Goal: Navigation & Orientation: Find specific page/section

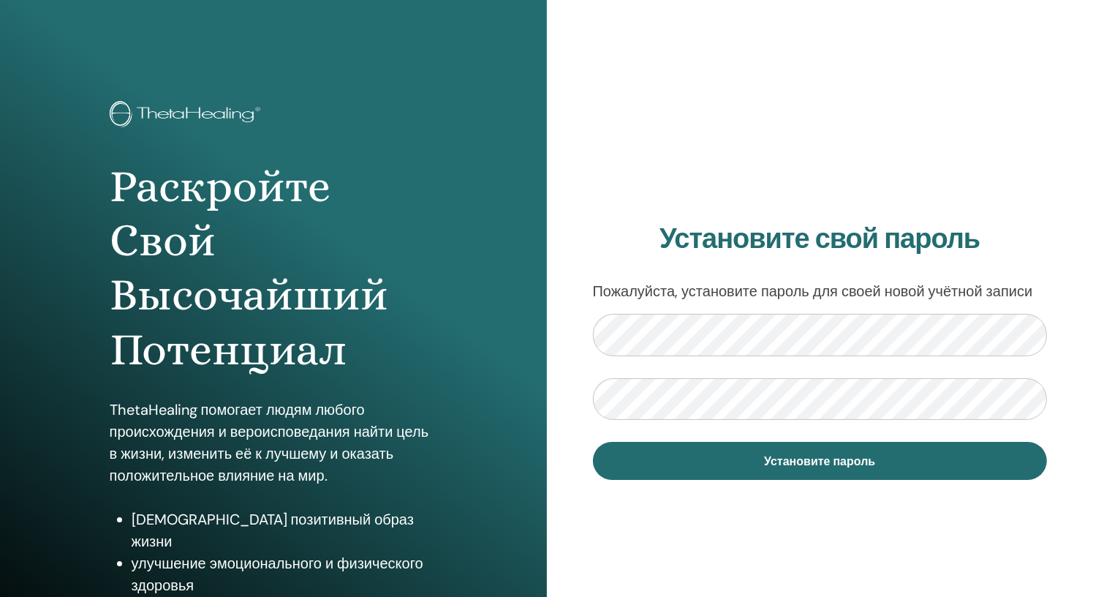
drag, startPoint x: 1048, startPoint y: 253, endPoint x: 1062, endPoint y: 268, distance: 20.7
click at [1048, 254] on div "Установите свой пароль Пожалуйста, установите пароль для своей новой учётной за…" at bounding box center [820, 351] width 547 height 702
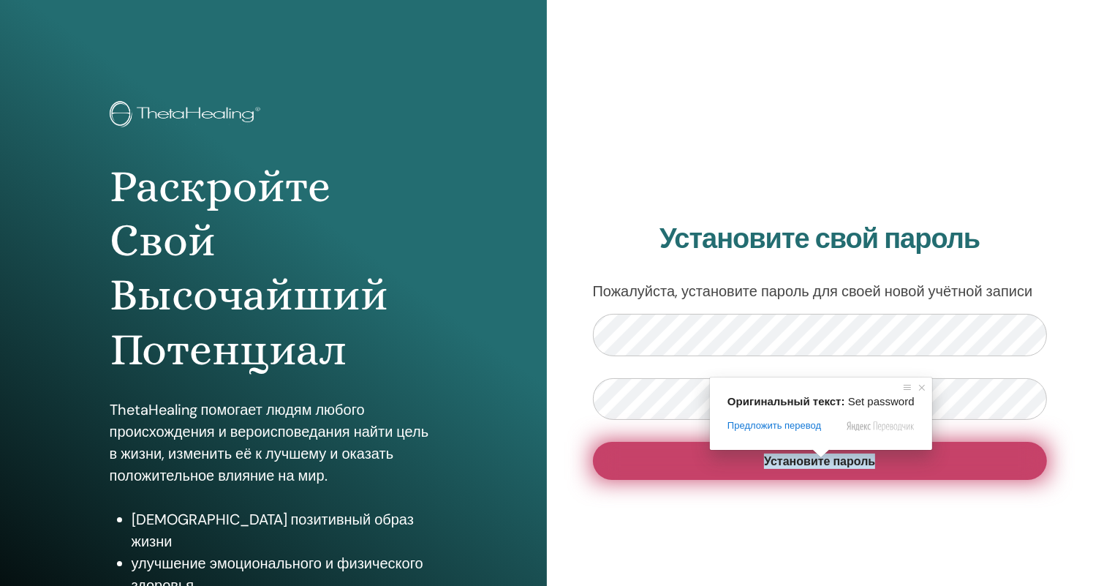
click at [793, 461] on ya-tr-span "Установите пароль" at bounding box center [819, 460] width 111 height 15
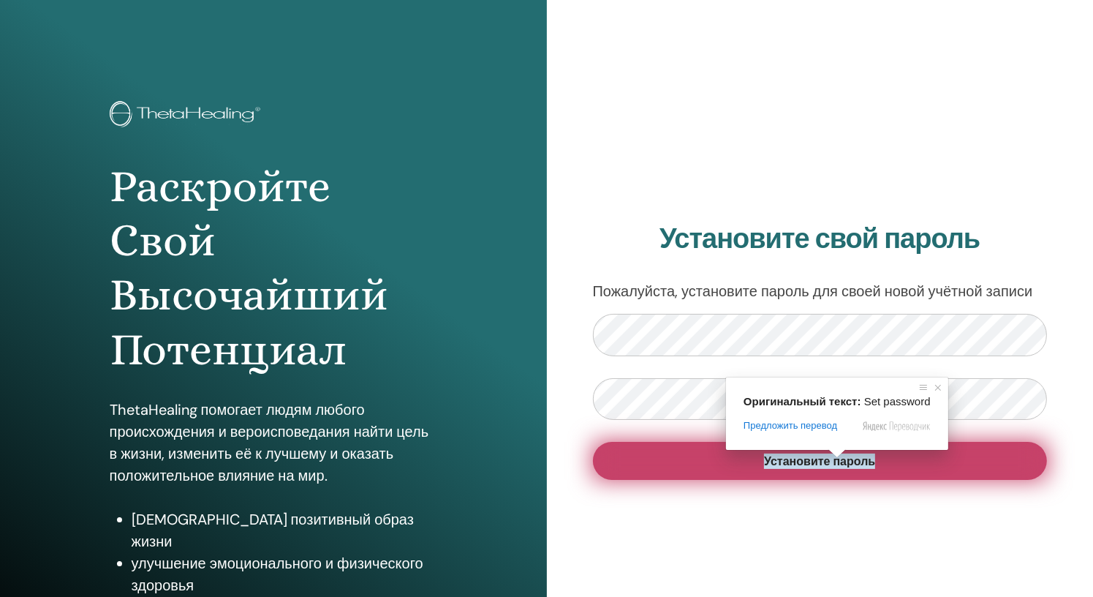
click at [841, 461] on ya-tr-span "Установите пароль" at bounding box center [819, 460] width 111 height 15
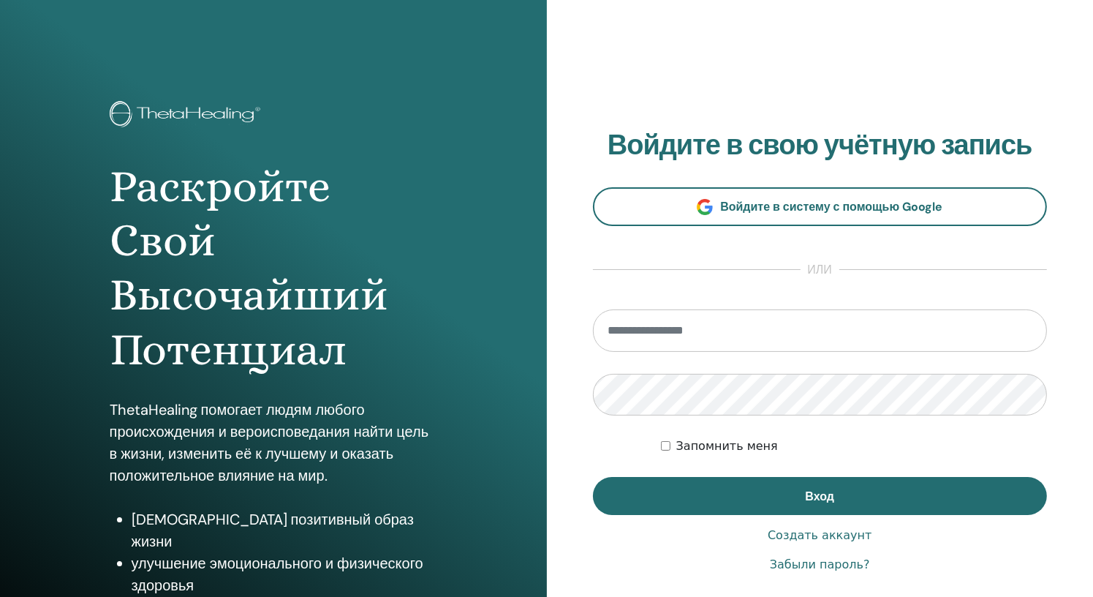
click at [719, 334] on input "email" at bounding box center [820, 330] width 455 height 42
type input "**********"
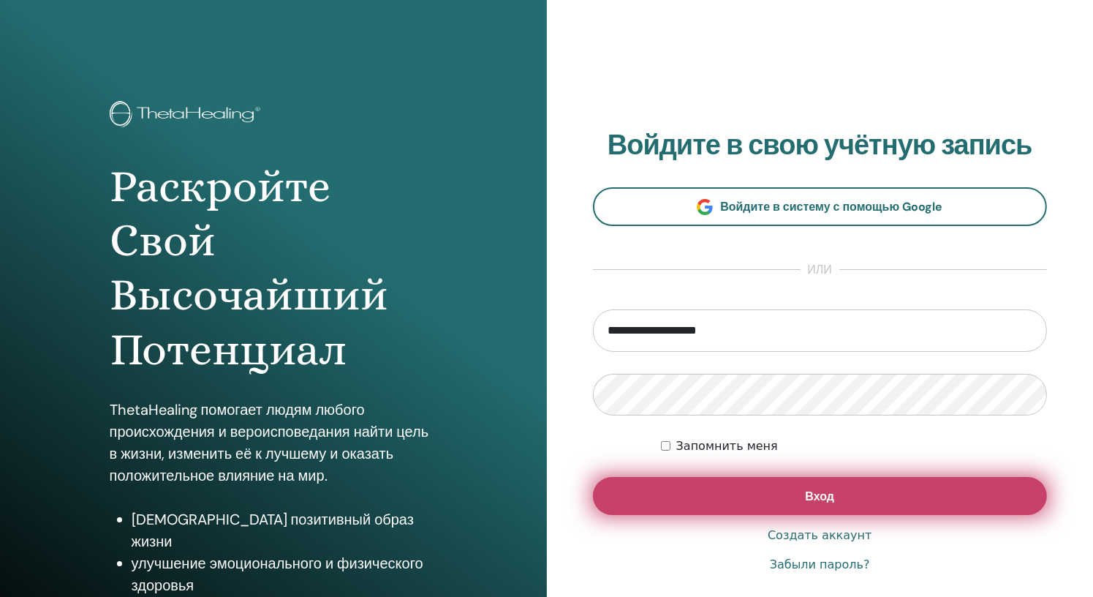
click at [863, 499] on button "Вход" at bounding box center [820, 496] width 455 height 38
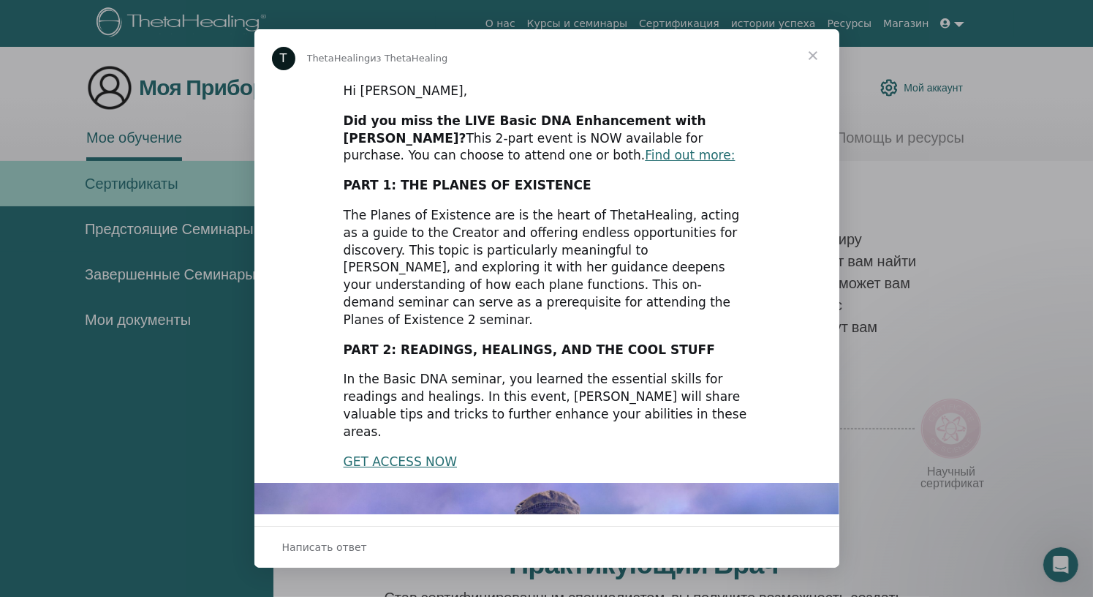
click at [986, 186] on div "Мессенджер Intercom" at bounding box center [546, 298] width 1093 height 597
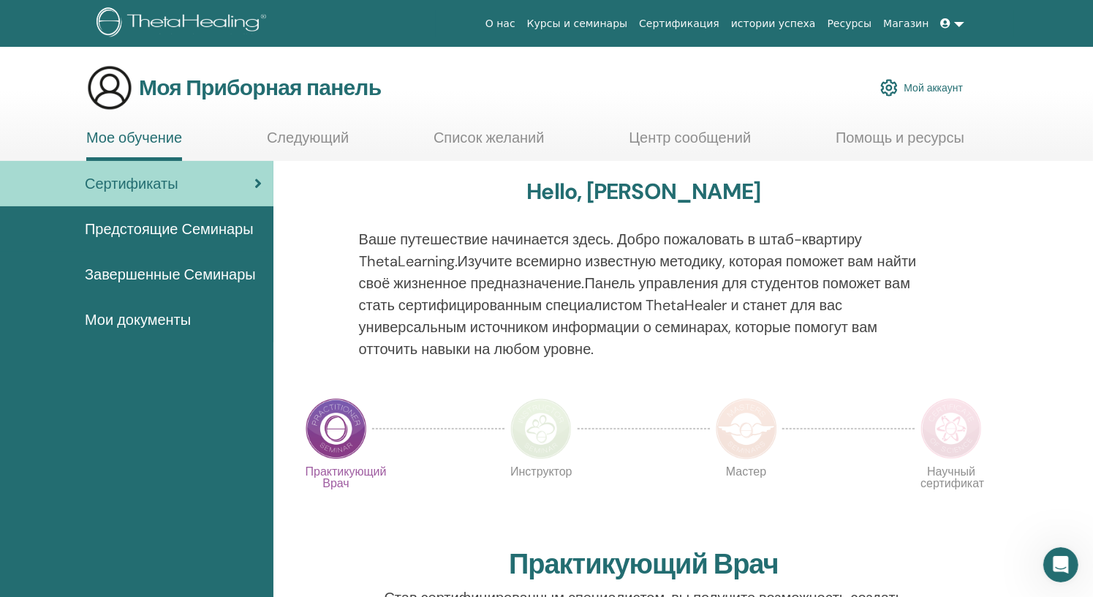
drag, startPoint x: 202, startPoint y: 186, endPoint x: 231, endPoint y: 186, distance: 29.3
click at [202, 186] on div "Сертификаты" at bounding box center [137, 184] width 250 height 22
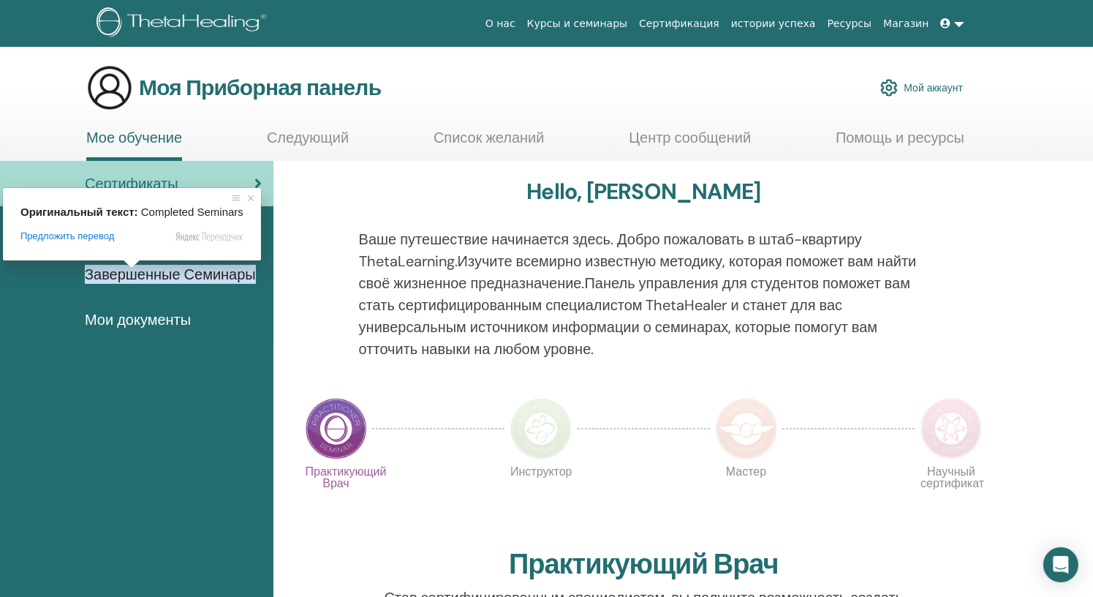
click at [126, 274] on ya-tr-span "Завершенные Семинары" at bounding box center [170, 274] width 171 height 19
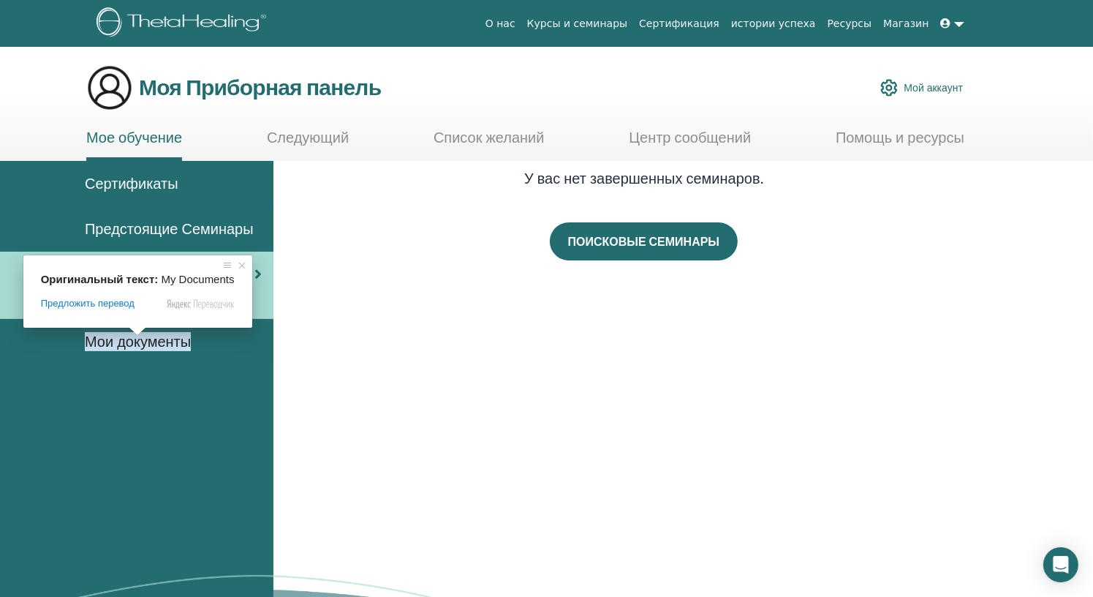
click at [171, 185] on ya-tr-span "Сертификаты" at bounding box center [132, 183] width 94 height 19
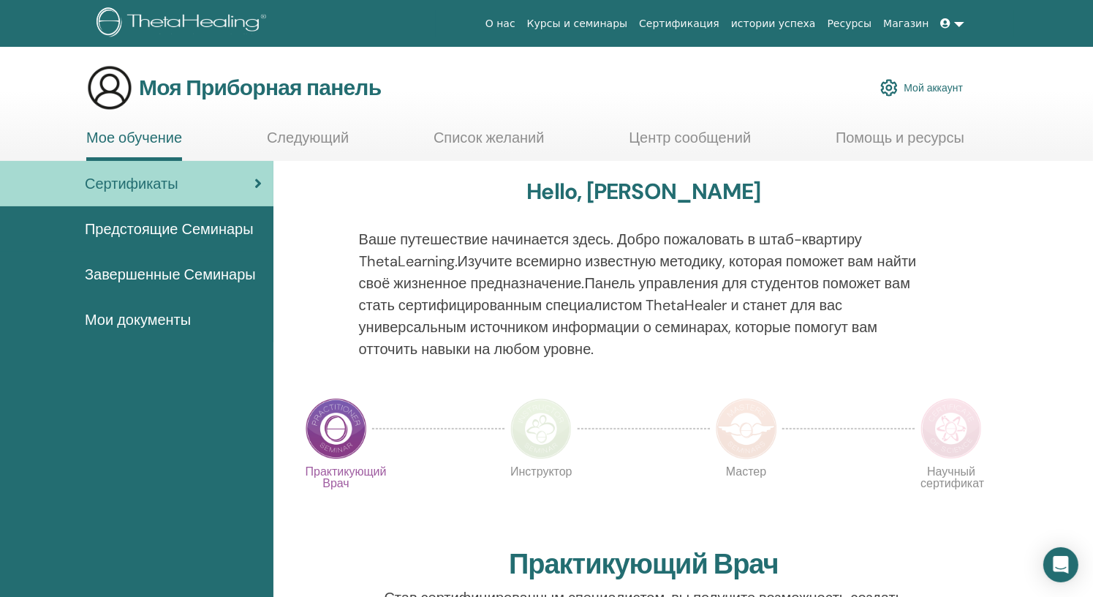
click at [930, 84] on ya-tr-span "Мой аккаунт" at bounding box center [933, 87] width 59 height 13
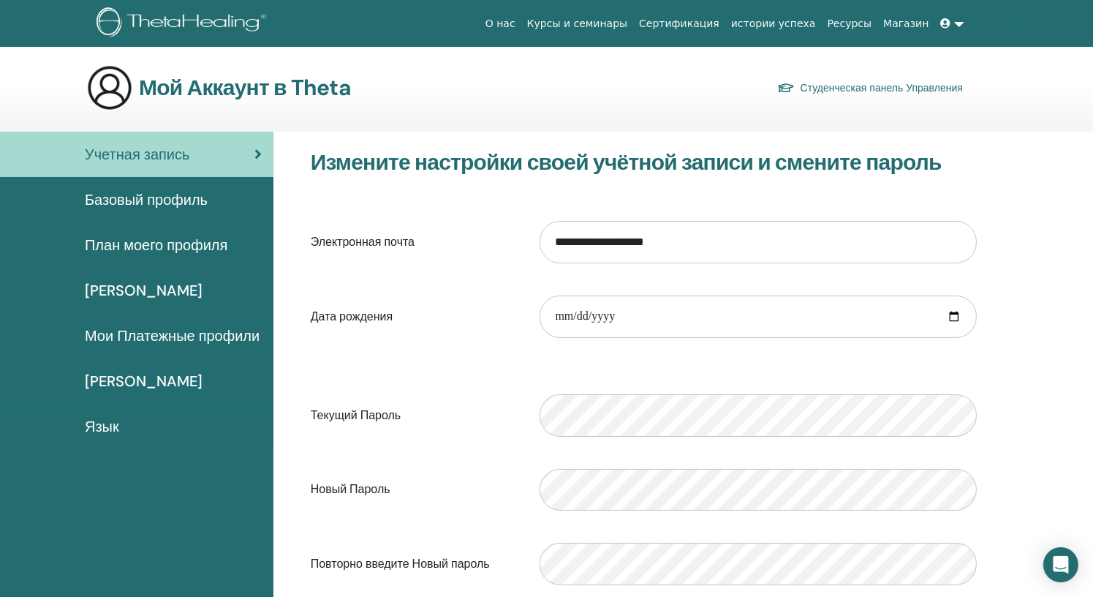
click at [163, 205] on ya-tr-span "Базовый профиль" at bounding box center [146, 199] width 123 height 19
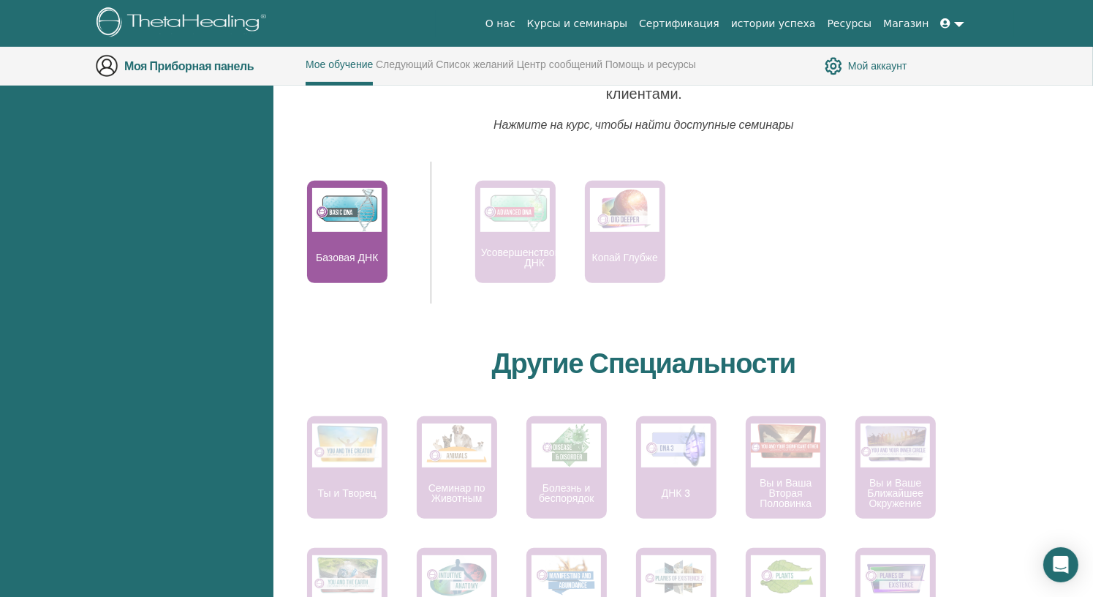
scroll to position [589, 0]
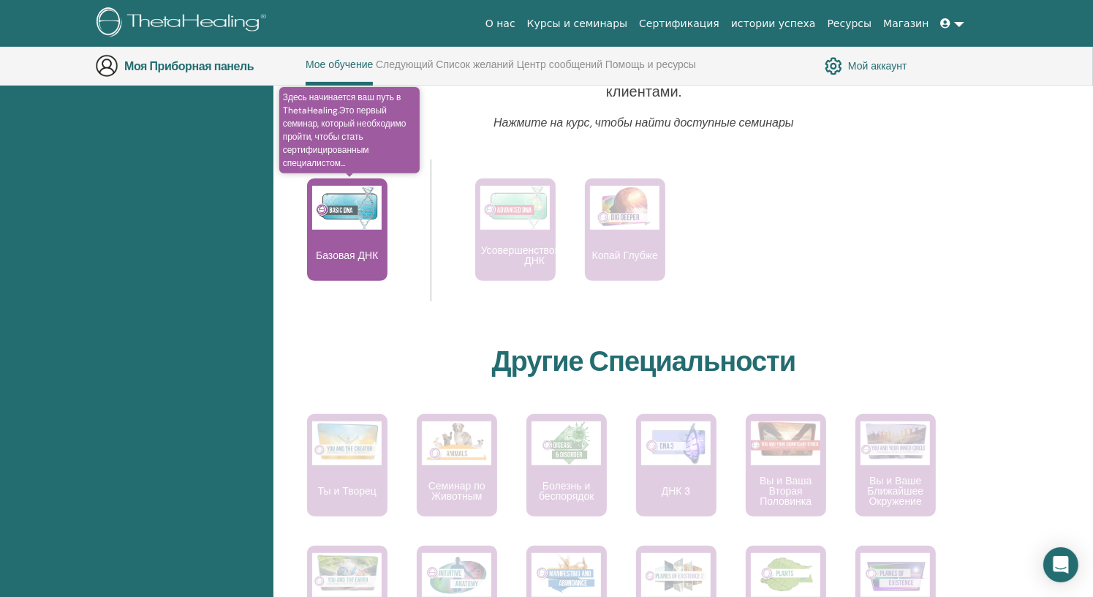
click at [344, 241] on div "Базовая ДНК" at bounding box center [347, 229] width 80 height 102
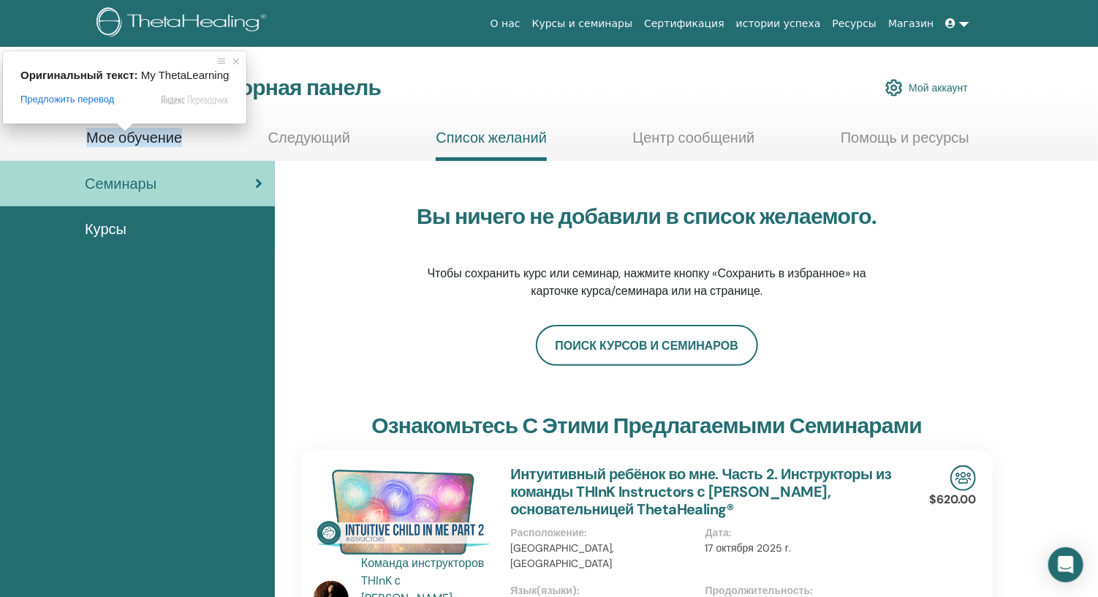
click at [120, 136] on ya-tr-span "Мое обучение" at bounding box center [134, 137] width 96 height 19
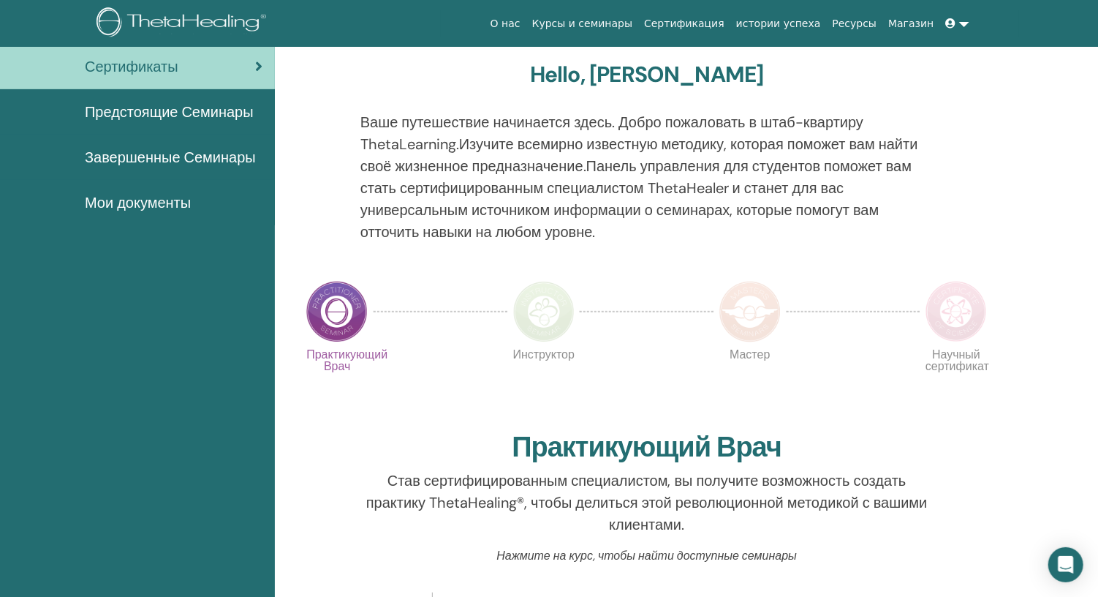
scroll to position [61, 0]
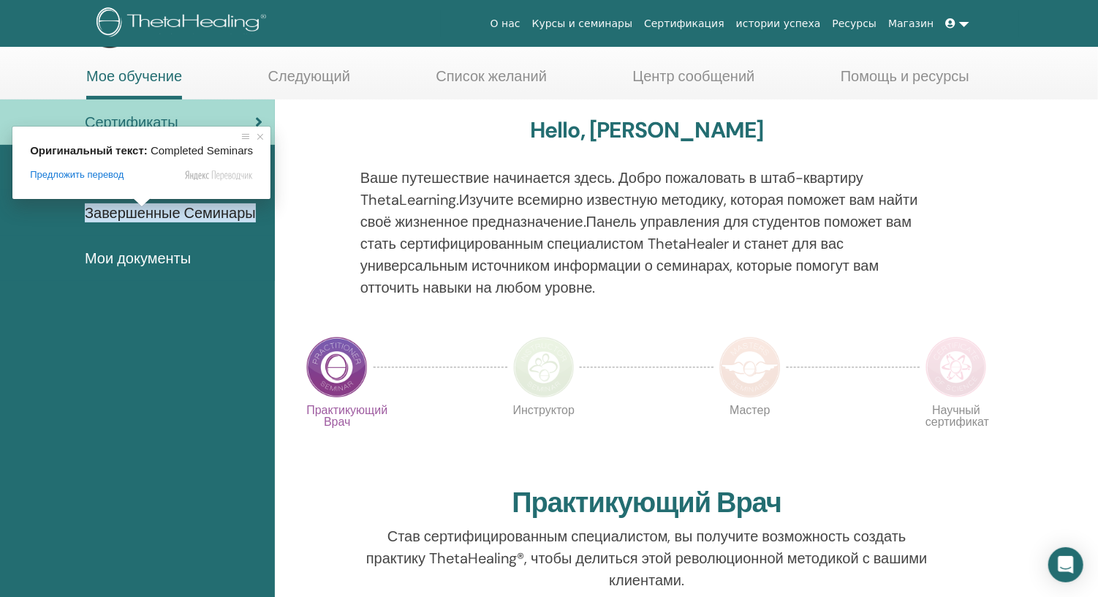
click at [112, 210] on ya-tr-span "Завершенные Семинары" at bounding box center [170, 212] width 171 height 19
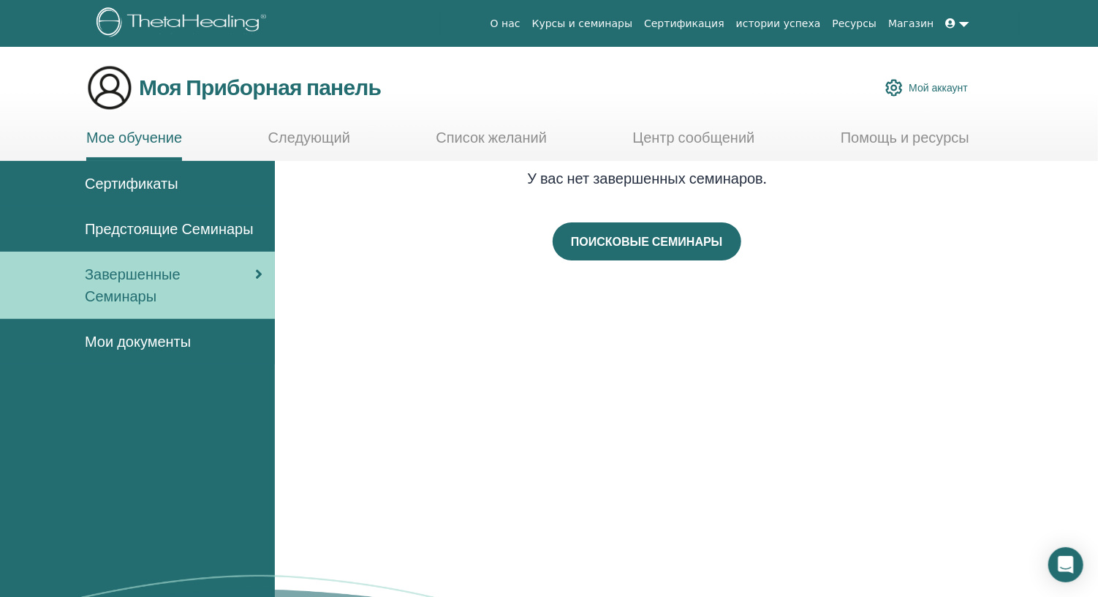
click at [135, 337] on body "О нас Курсы и семинары Сертификация истории успеха Ресурсы Магазин ТИ Татьяна И…" at bounding box center [549, 538] width 1098 height 1076
click at [161, 189] on ya-tr-span "Сертификаты" at bounding box center [132, 183] width 94 height 19
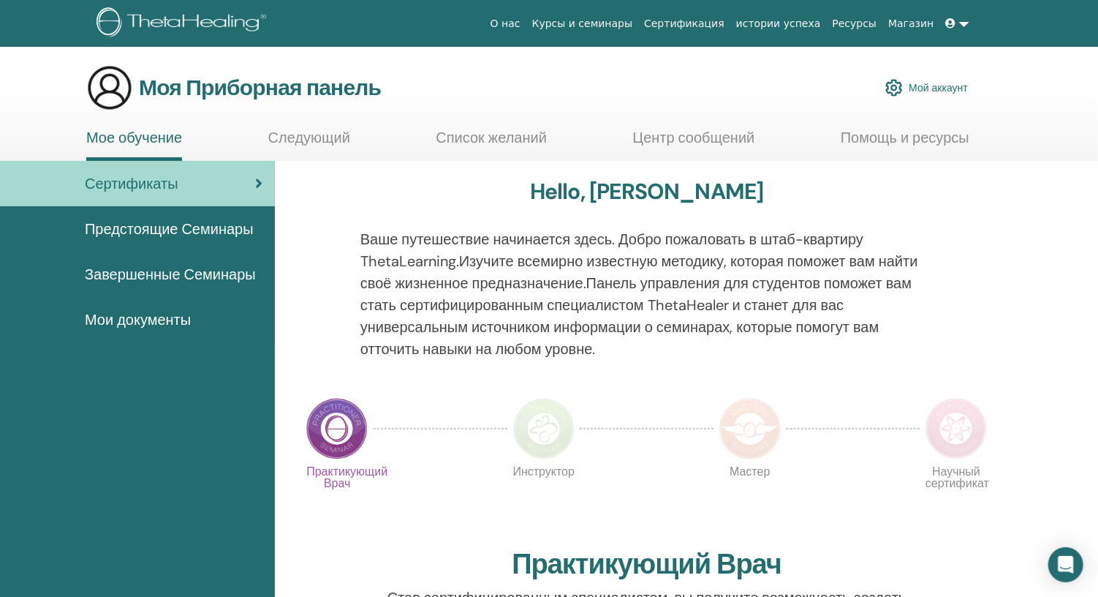
click at [956, 83] on ya-tr-span "Мой аккаунт" at bounding box center [938, 87] width 59 height 13
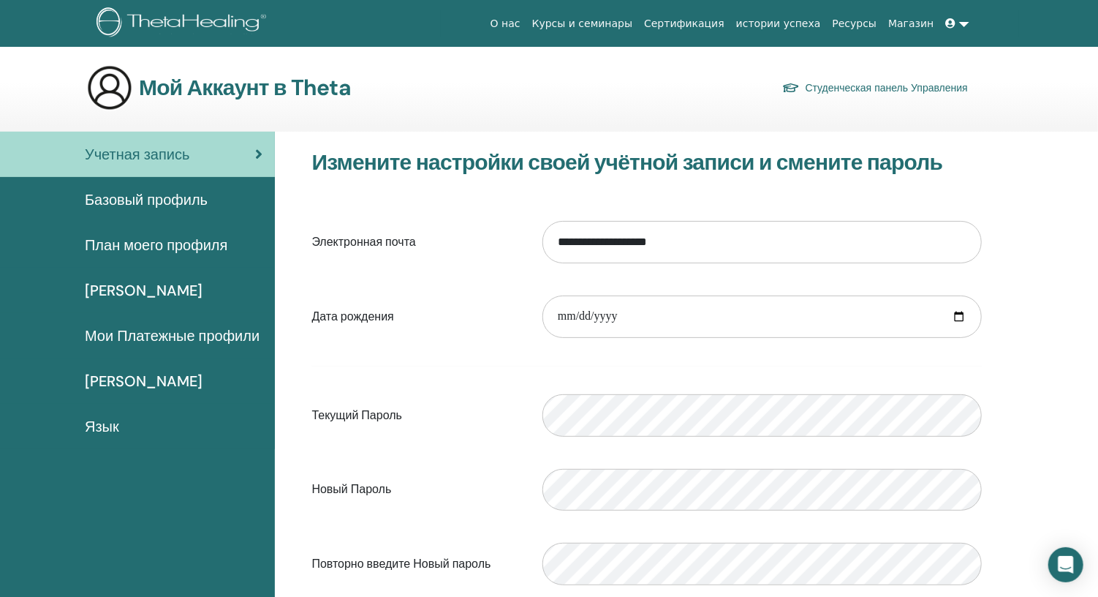
drag, startPoint x: 1097, startPoint y: 289, endPoint x: 1099, endPoint y: 318, distance: 29.3
click at [1097, 318] on html "О нас Курсы и семинары Сертификация истории успеха Ресурсы [GEOGRAPHIC_DATA] ТИ…" at bounding box center [549, 298] width 1098 height 597
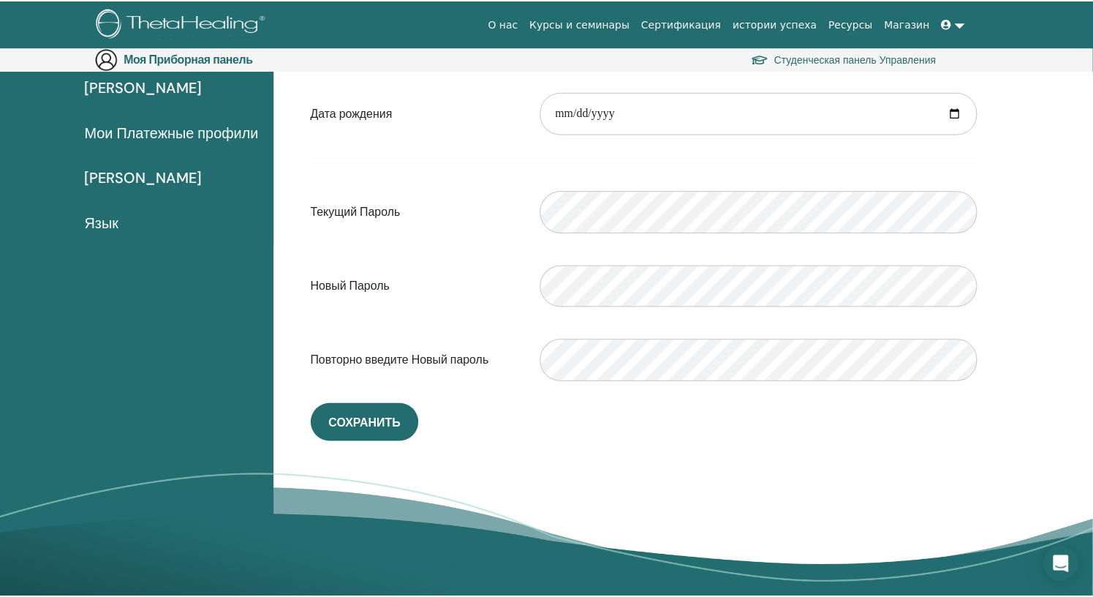
scroll to position [230, 0]
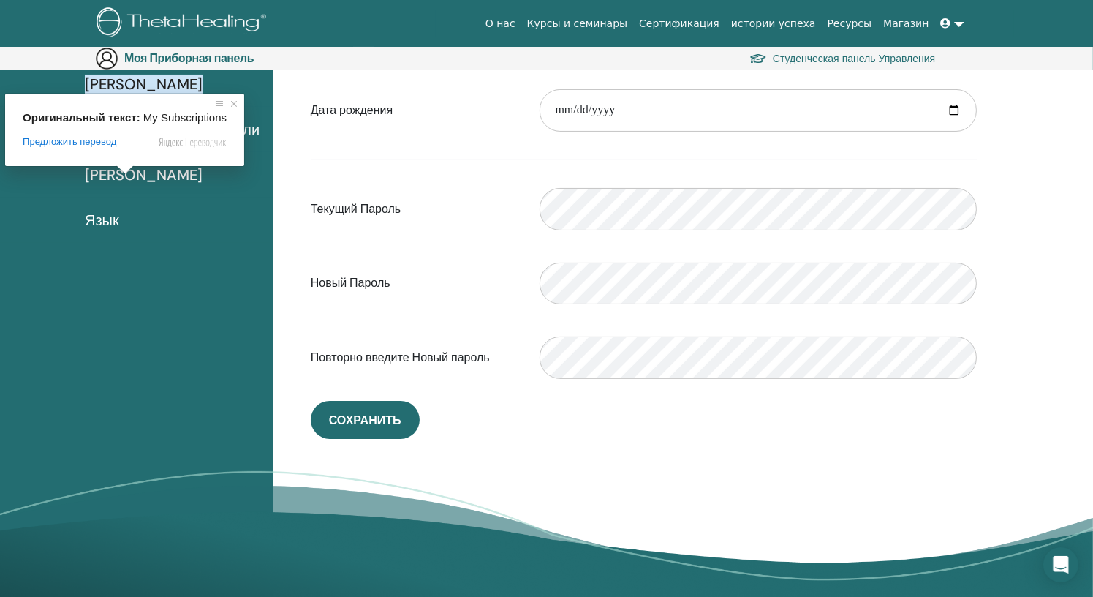
click at [147, 80] on ya-tr-span "[PERSON_NAME]" at bounding box center [144, 84] width 118 height 19
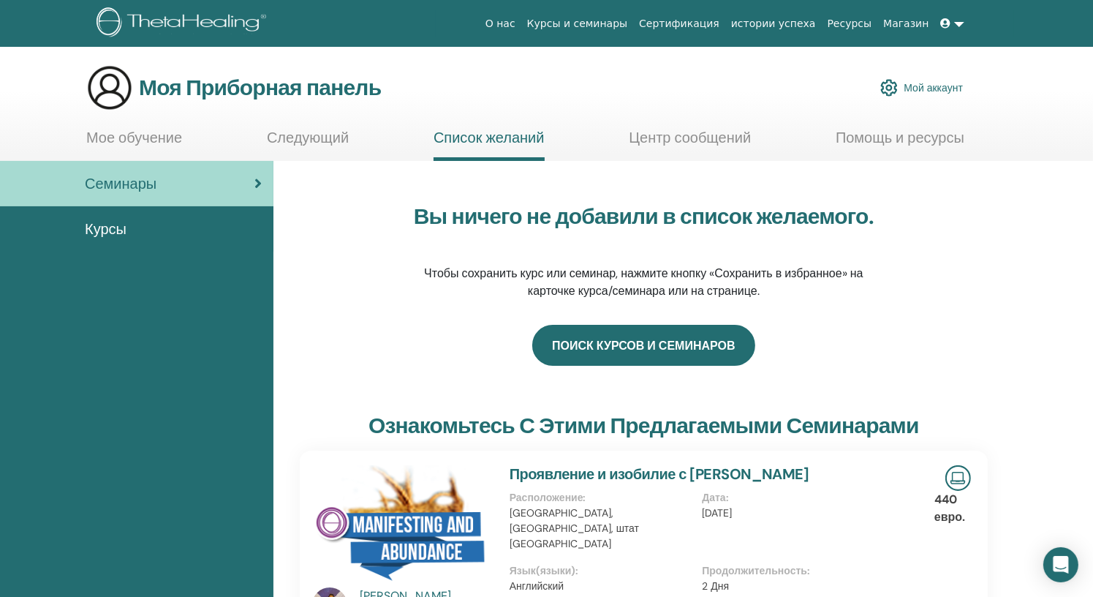
click at [625, 345] on link "поиск курсов и семинаров" at bounding box center [643, 345] width 222 height 41
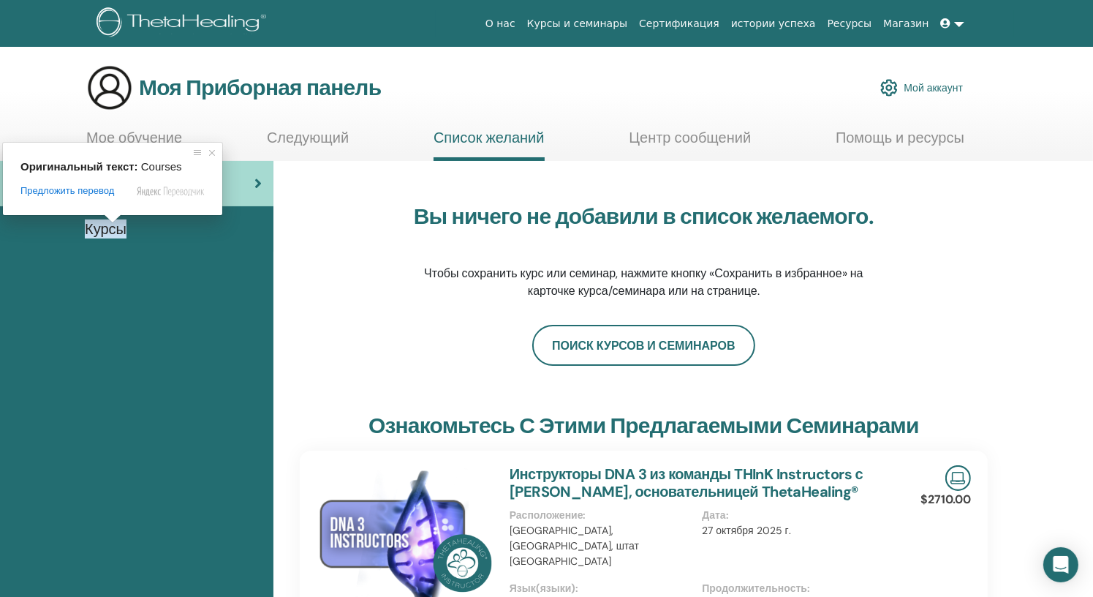
click at [148, 140] on ya-tr-span "Мое обучение" at bounding box center [134, 137] width 96 height 19
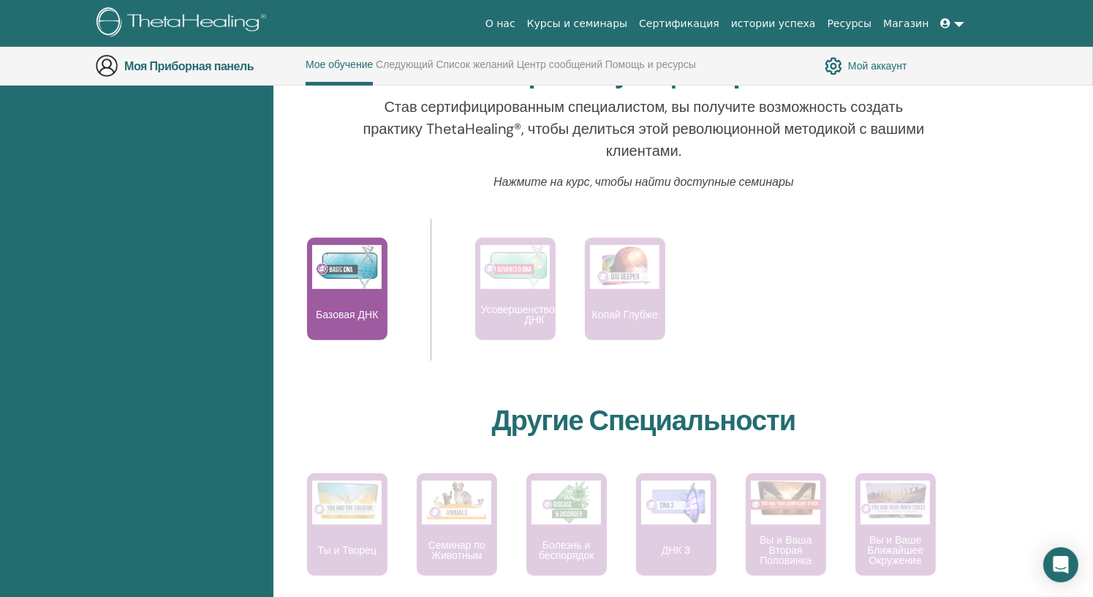
scroll to position [536, 0]
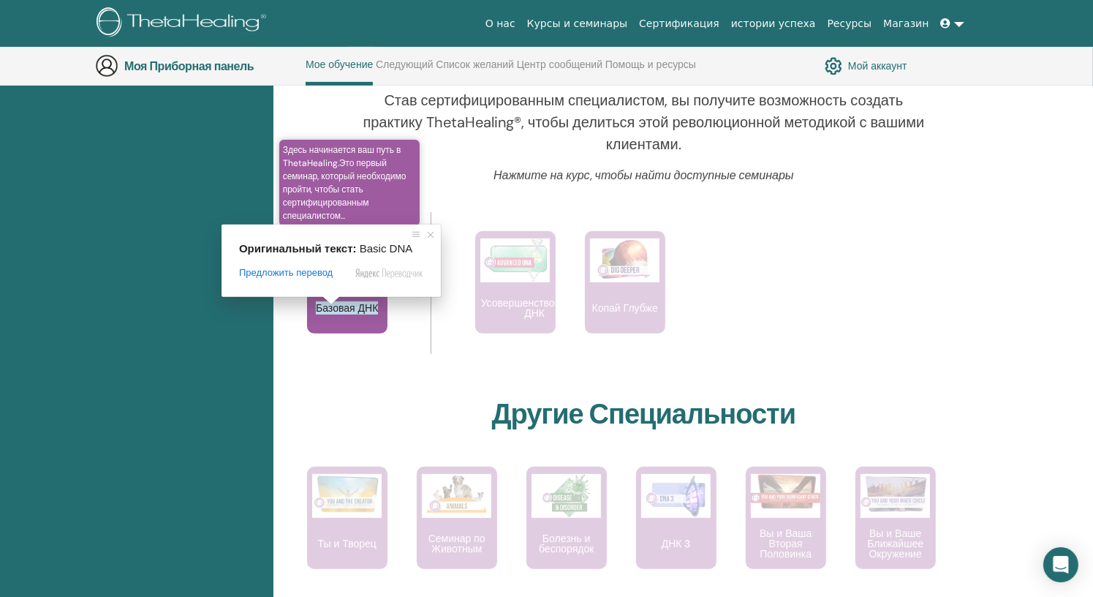
click at [363, 309] on ya-tr-span "Базовая ДНК" at bounding box center [347, 307] width 62 height 13
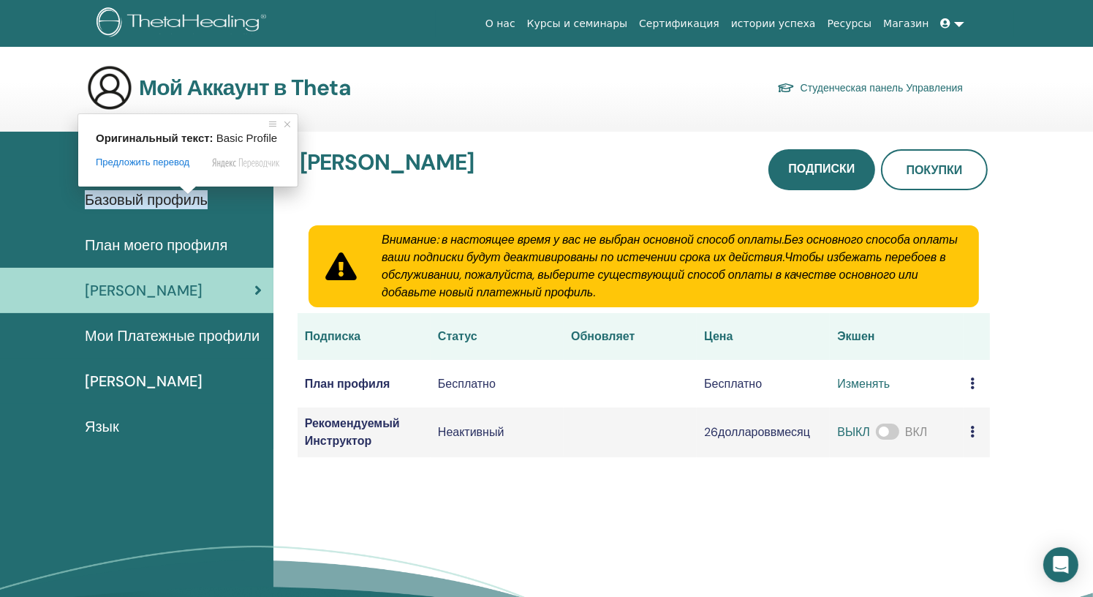
click at [146, 206] on ya-tr-span "Базовый профиль" at bounding box center [146, 199] width 123 height 19
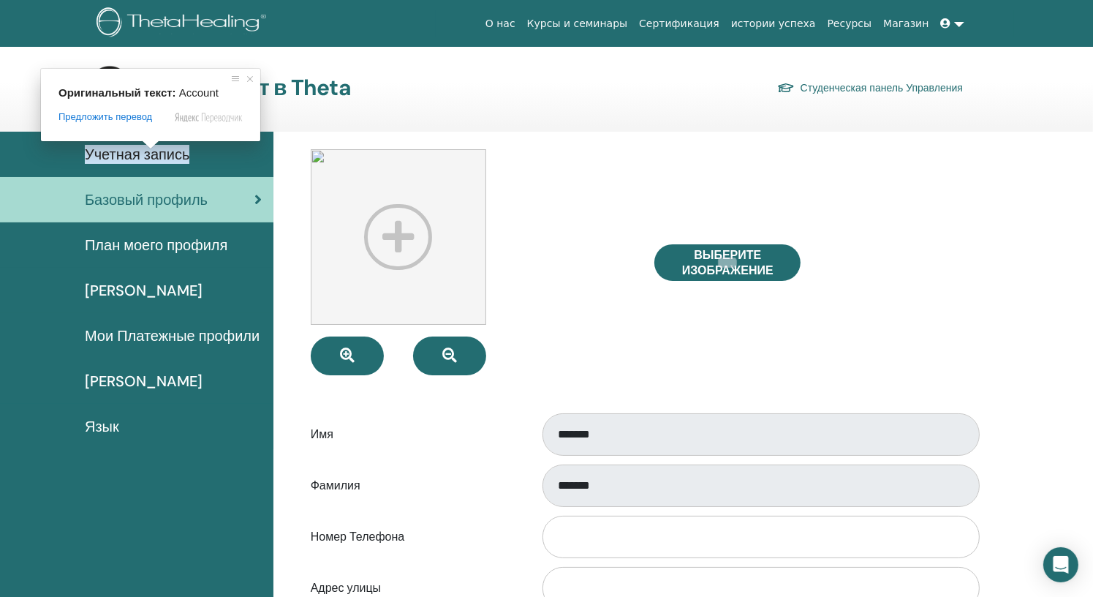
click at [153, 149] on span at bounding box center [150, 144] width 19 height 9
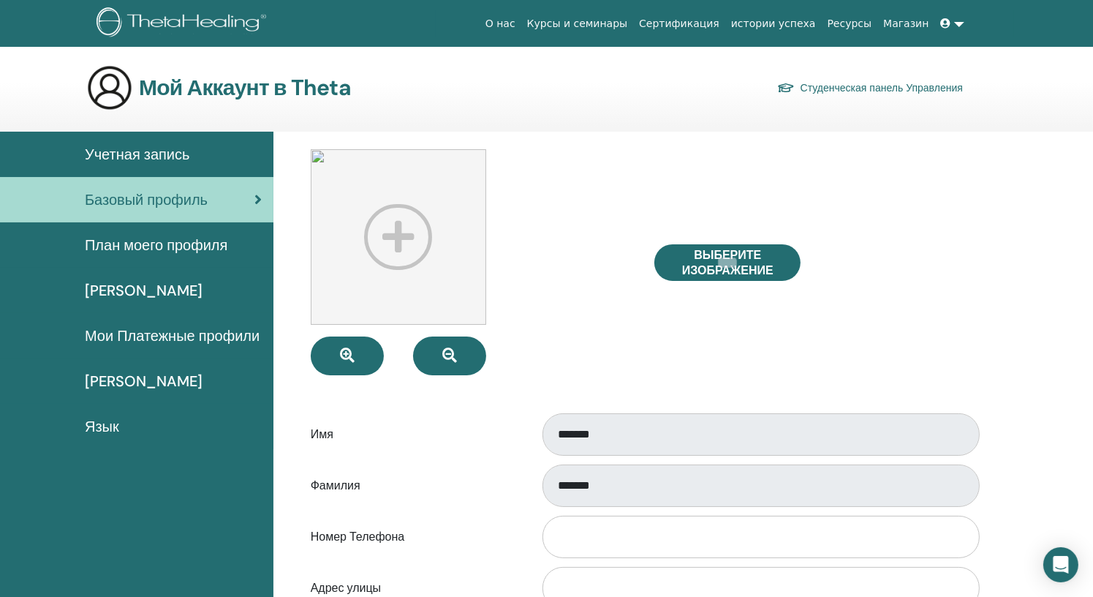
click at [626, 26] on ya-tr-span "Курсы и семинары" at bounding box center [577, 24] width 101 height 12
